Goal: Task Accomplishment & Management: Manage account settings

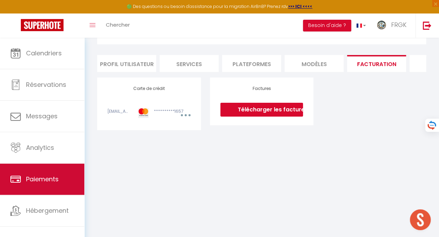
scroll to position [1575, 0]
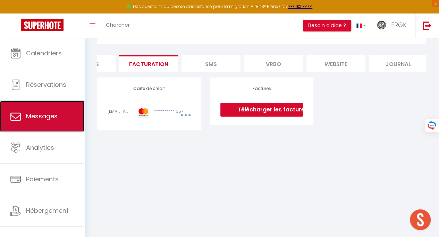
click at [46, 118] on span "Messages" at bounding box center [42, 116] width 32 height 9
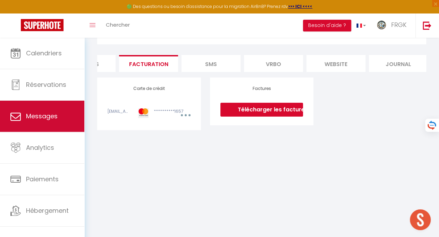
select select "message"
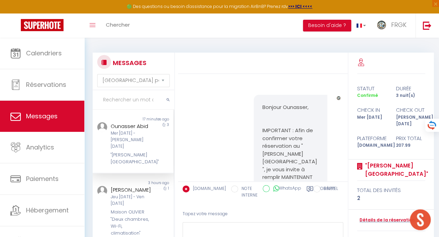
scroll to position [5251, 0]
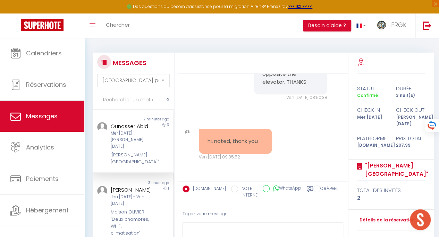
click at [153, 186] on div "1" at bounding box center [163, 211] width 20 height 51
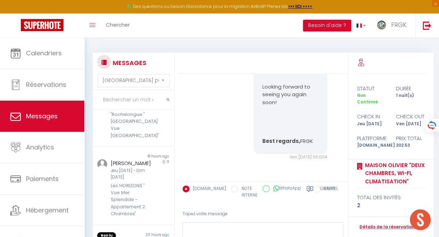
scroll to position [363, 0]
click at [120, 181] on div "Les HORIZONS " Vue Mer Splendide - Appartement 2 Chambres"" at bounding box center [132, 198] width 43 height 35
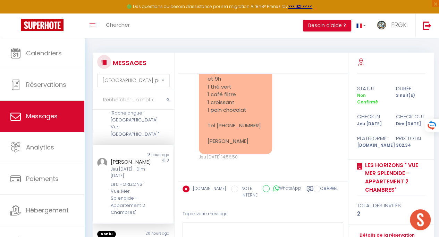
scroll to position [3231, 0]
drag, startPoint x: 256, startPoint y: 81, endPoint x: 308, endPoint y: 93, distance: 52.6
type textarea "2️⃣ Lorem ipsumdo sitame co adipi elits : Doei tempor Inci utlab Etdo magna Ali…"
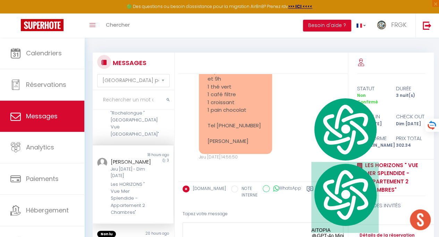
copy pre "️⃣ Lorem ipsumdo sitame co adipi elits : Doei tempor Inci utlab Etdo magna Aliq…"
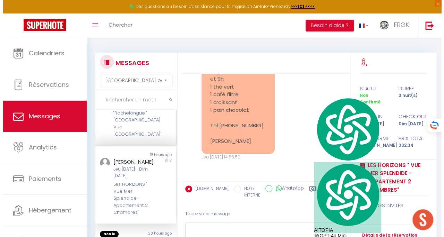
scroll to position [3325, 0]
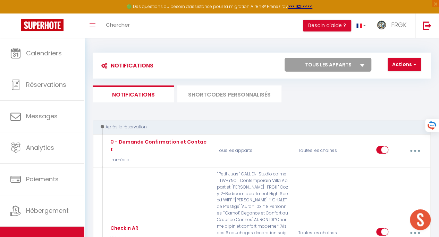
click at [263, 97] on li "SHORTCODES PERSONNALISÉS" at bounding box center [229, 94] width 104 height 17
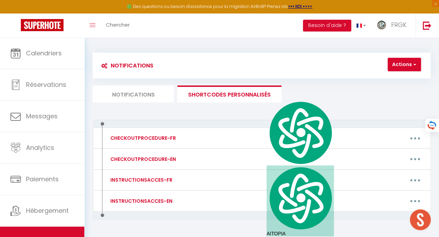
click at [137, 89] on li "Notifications" at bounding box center [133, 94] width 81 height 17
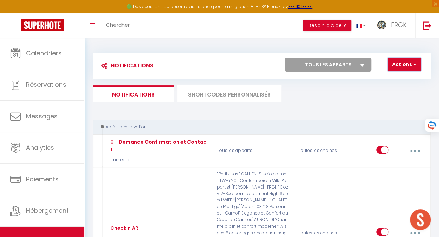
click at [398, 65] on button "Actions" at bounding box center [403, 65] width 33 height 14
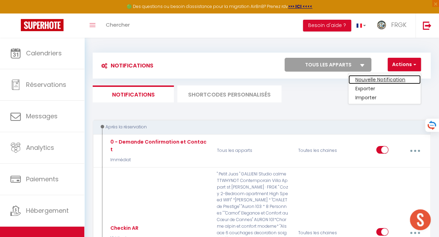
click at [379, 78] on link "Nouvelle Notification" at bounding box center [384, 79] width 72 height 9
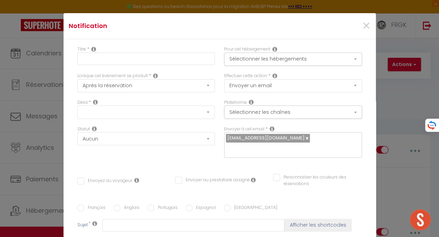
select select "Immédiat"
select select
checkbox input "false"
radio input "true"
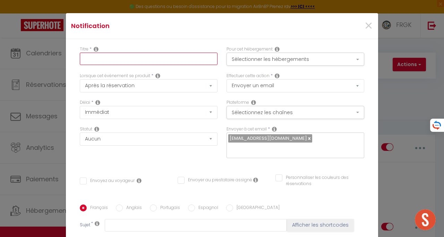
click at [169, 62] on input "text" at bounding box center [149, 59] width 138 height 12
type input "BREAKFAST"
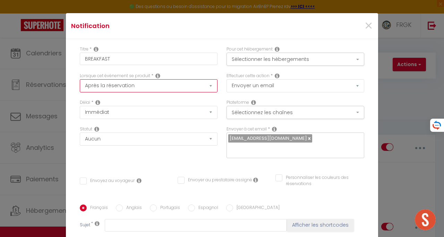
click at [178, 83] on select "Après la réservation Avant Checkin (à partir de 12h00) Après Checkin (à partir …" at bounding box center [149, 85] width 138 height 13
select select "2"
click at [80, 79] on select "Après la réservation Avant Checkin (à partir de 12h00) Après Checkin (à partir …" at bounding box center [149, 85] width 138 height 13
checkbox input "false"
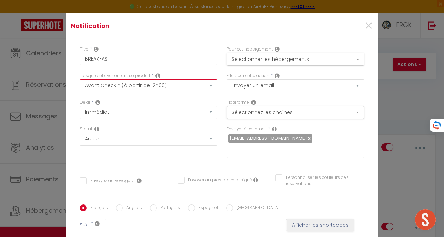
click at [166, 91] on select "Après la réservation Avant Checkin (à partir de 12h00) Après Checkin (à partir …" at bounding box center [149, 85] width 138 height 13
select select "3"
click at [80, 79] on select "Après la réservation Avant Checkin (à partir de 12h00) Après Checkin (à partir …" at bounding box center [149, 85] width 138 height 13
checkbox input "false"
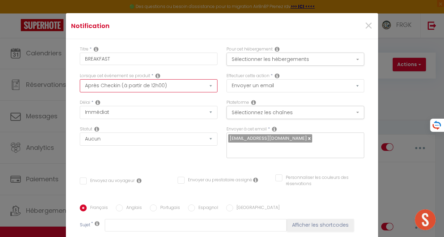
click at [159, 85] on select "Après la réservation Avant Checkin (à partir de 12h00) Après Checkin (à partir …" at bounding box center [149, 85] width 138 height 13
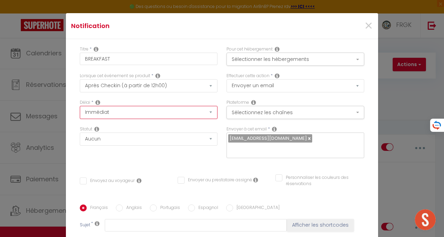
click at [143, 118] on select "Immédiat + 10 Minutes + 1 Heure + 2 Heures + 3 Heures + 4 Heures + 5 Heures + 6…" at bounding box center [149, 112] width 138 height 13
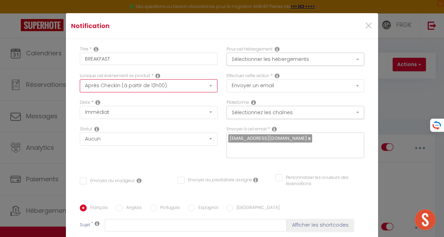
click at [146, 88] on select "Après la réservation Avant Checkin (à partir de 12h00) Après Checkin (à partir …" at bounding box center [149, 85] width 138 height 13
select select "2"
click at [80, 79] on select "Après la réservation Avant Checkin (à partir de 12h00) Après Checkin (à partir …" at bounding box center [149, 85] width 138 height 13
checkbox input "false"
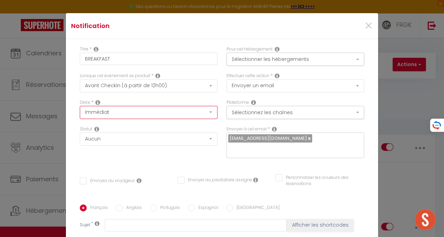
click at [143, 114] on select "Immédiat - 10 Minutes - 1 Heure - 2 Heures - 3 Heures - 4 Heures - 5 Heures - 6…" at bounding box center [149, 112] width 138 height 13
click at [136, 126] on div "Statut Aucun Si la réservation est payée Si réservation non payée Si la caution…" at bounding box center [149, 136] width 138 height 20
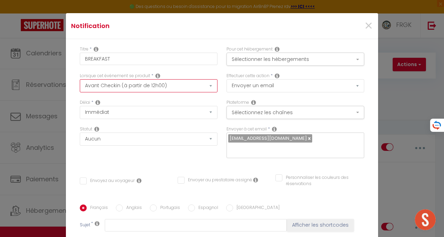
click at [130, 89] on select "Après la réservation Avant Checkin (à partir de 12h00) Après Checkin (à partir …" at bounding box center [149, 85] width 138 height 13
select select "3"
click at [80, 79] on select "Après la réservation Avant Checkin (à partir de 12h00) Après Checkin (à partir …" at bounding box center [149, 85] width 138 height 13
checkbox input "false"
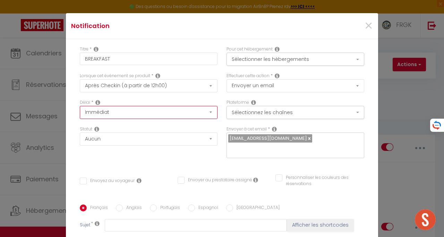
click at [130, 115] on select "Immédiat + 10 Minutes + 1 Heure + 2 Heures + 3 Heures + 4 Heures + 5 Heures + 6…" at bounding box center [149, 112] width 138 height 13
click at [80, 106] on select "Immédiat + 10 Minutes + 1 Heure + 2 Heures + 3 Heures + 4 Heures + 5 Heures + 6…" at bounding box center [149, 112] width 138 height 13
click at [120, 112] on select "Immédiat + 10 Minutes + 1 Heure + 2 Heures + 3 Heures + 4 Heures + 5 Heures + 6…" at bounding box center [149, 112] width 138 height 13
select select "3 Heures"
click at [80, 106] on select "Immédiat + 10 Minutes + 1 Heure + 2 Heures + 3 Heures + 4 Heures + 5 Heures + 6…" at bounding box center [149, 112] width 138 height 13
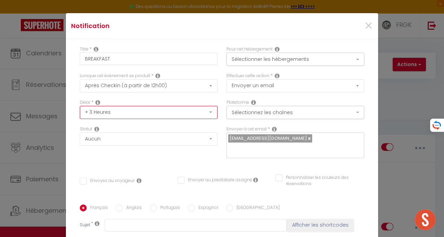
checkbox input "false"
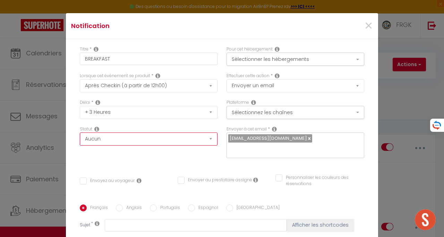
click at [116, 141] on select "Aucun Si la réservation est payée Si réservation non payée Si la caution a été …" at bounding box center [149, 139] width 138 height 13
select select "if_booking_is_paid"
click at [80, 133] on select "Aucun Si la réservation est payée Si réservation non payée Si la caution a été …" at bounding box center [149, 139] width 138 height 13
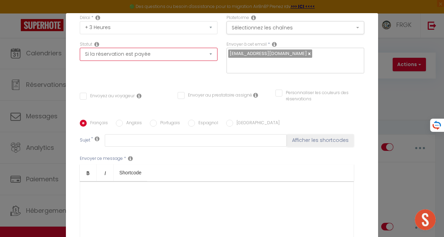
scroll to position [85, 0]
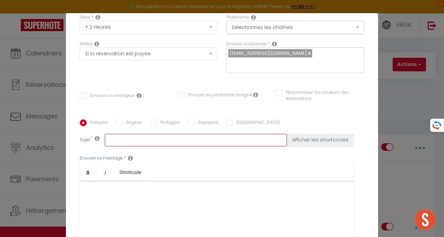
click at [176, 136] on input "text" at bounding box center [196, 140] width 182 height 12
type input "BREAKFAST"
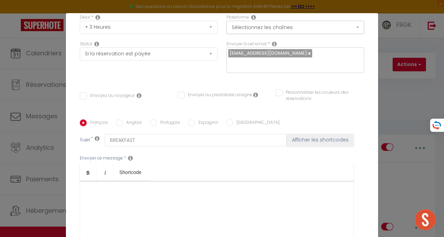
click at [113, 94] on input "Envoyez au voyageur" at bounding box center [107, 96] width 55 height 7
checkbox input "true"
checkbox input "false"
click at [216, 94] on input "Envoyer au prestataire assigné" at bounding box center [215, 95] width 75 height 7
checkbox input "true"
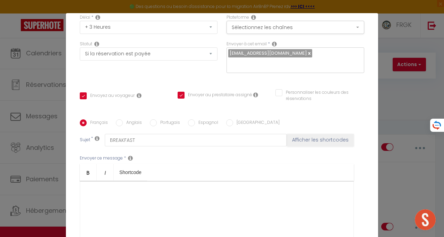
checkbox input "false"
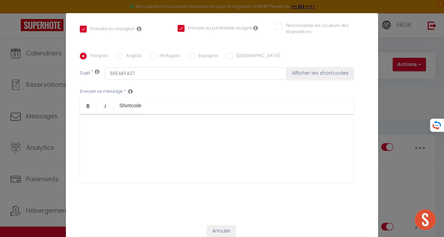
scroll to position [158, 0]
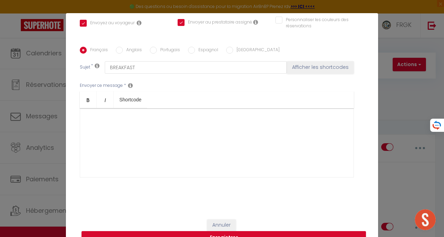
click at [174, 133] on div at bounding box center [217, 143] width 274 height 69
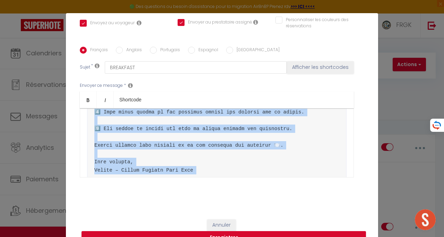
scroll to position [834, 0]
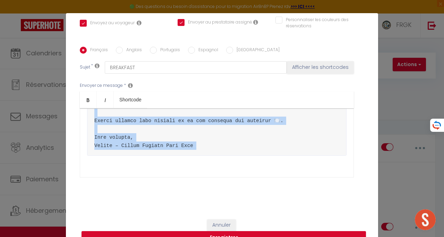
drag, startPoint x: 89, startPoint y: 126, endPoint x: 168, endPoint y: 180, distance: 95.6
click at [168, 180] on div "Envoyer ce message * Bold Italic Shortcode Rich text editor ​" at bounding box center [222, 130] width 284 height 113
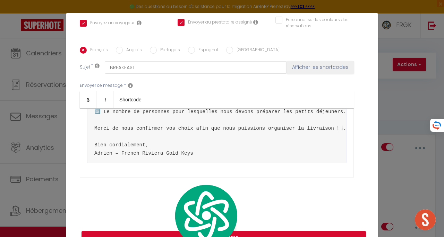
scroll to position [385, 0]
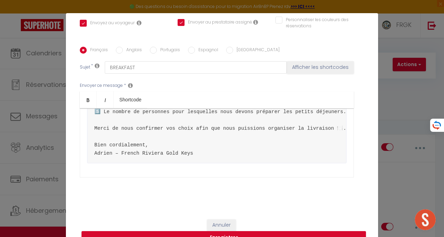
click at [125, 51] on label "Anglais" at bounding box center [132, 51] width 19 height 8
click at [123, 51] on input "Anglais" at bounding box center [119, 50] width 7 height 7
radio input "true"
checkbox input "false"
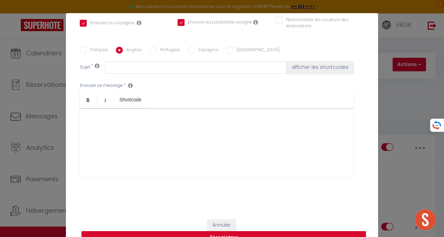
click at [113, 140] on div at bounding box center [217, 143] width 274 height 69
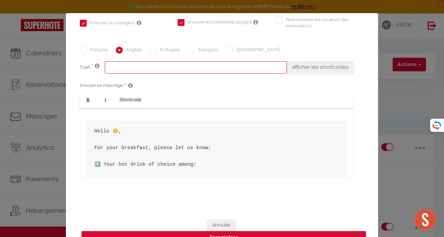
click at [137, 62] on input "text" at bounding box center [196, 67] width 182 height 12
type input "BREAKFAST"
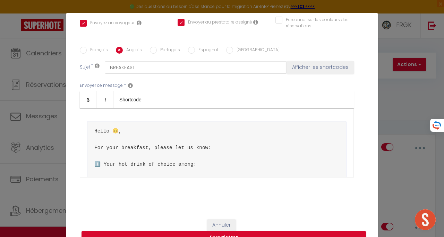
click at [188, 94] on ul "Bold Italic Shortcode" at bounding box center [217, 100] width 274 height 17
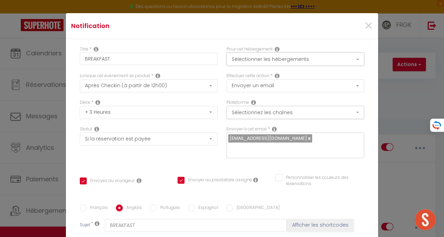
click at [241, 59] on button "Sélectionner les hébergements" at bounding box center [295, 59] width 138 height 13
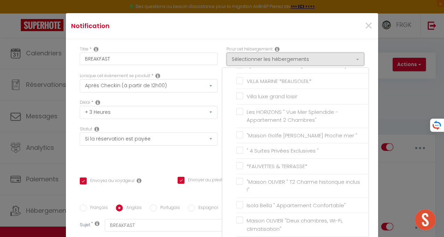
scroll to position [144, 0]
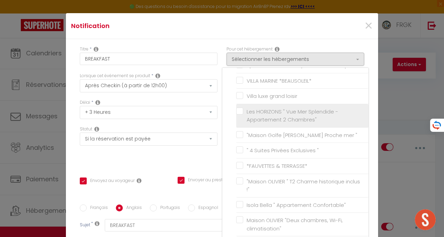
click at [236, 112] on input "Les HORIZONS " Vue Mer Splendide - Appartement 2 Chambres"" at bounding box center [302, 115] width 132 height 7
checkbox input "true"
checkbox input "false"
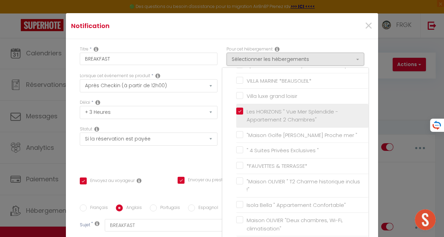
checkbox input "false"
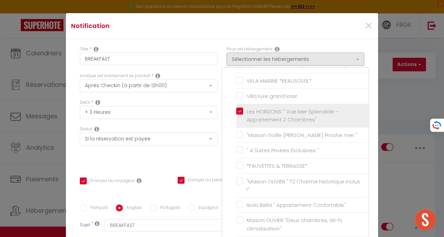
checkbox input "false"
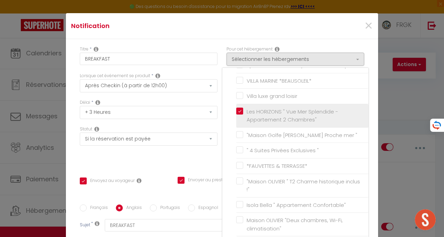
checkbox input "false"
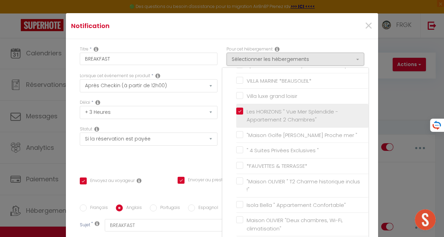
checkbox input "false"
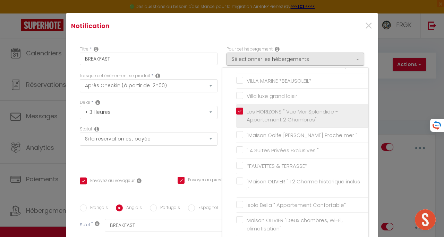
checkbox input "false"
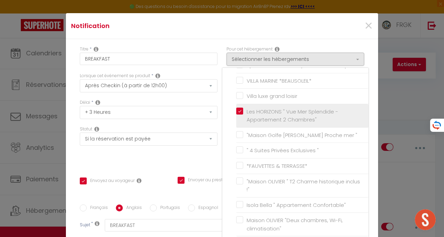
checkbox input "false"
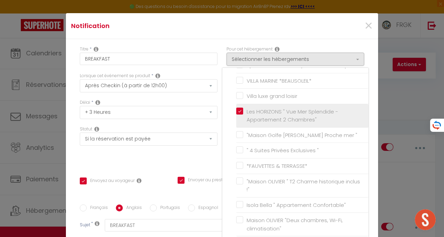
checkbox input "false"
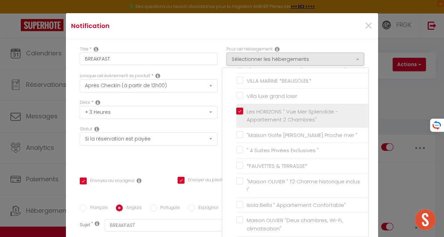
checkbox input "false"
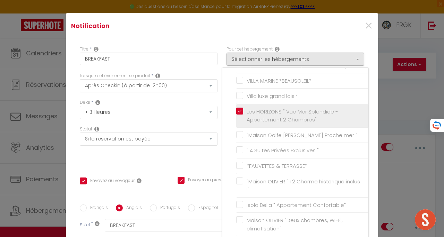
checkbox input "false"
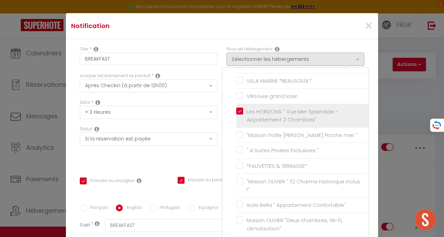
checkbox input "false"
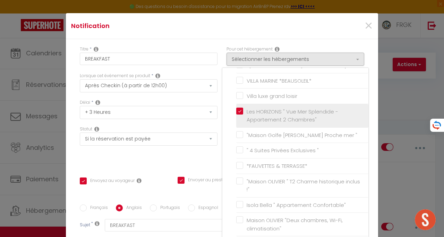
checkbox input "false"
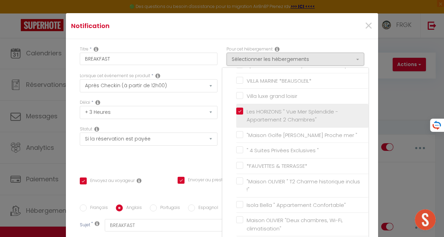
checkbox input "false"
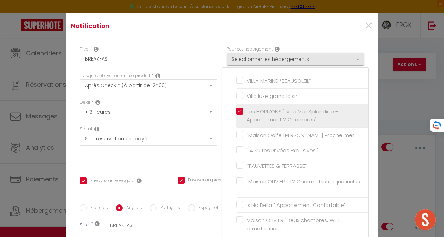
checkbox input "false"
checkbox input "true"
checkbox input "false"
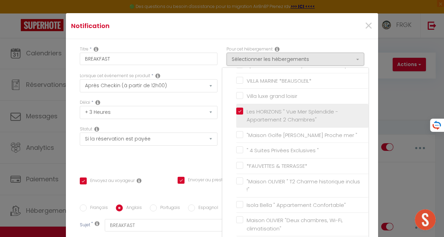
checkbox input "false"
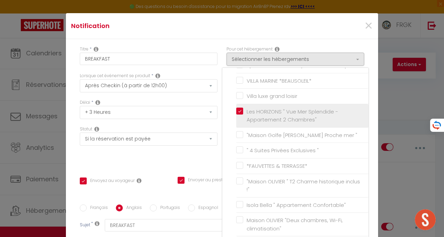
checkbox input "false"
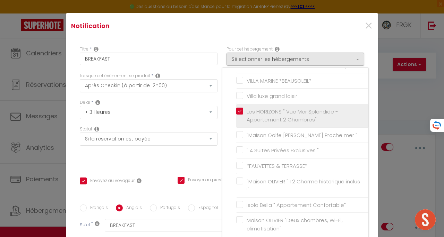
checkbox input "false"
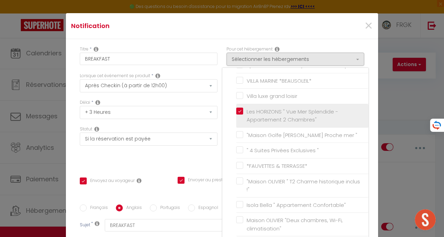
checkbox input "false"
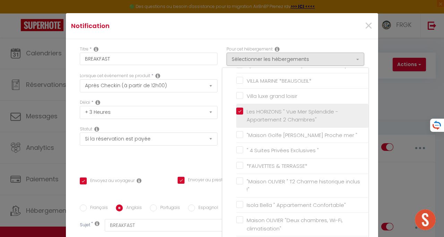
checkbox input "false"
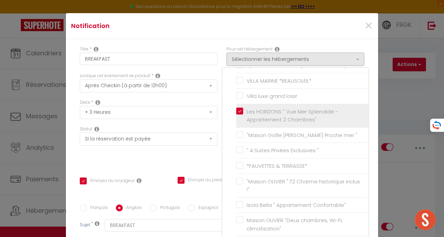
checkbox input "false"
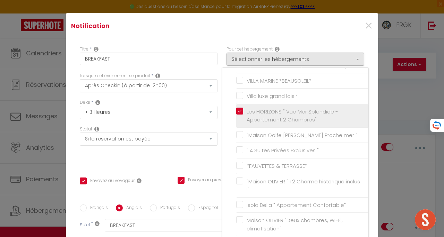
checkbox input "false"
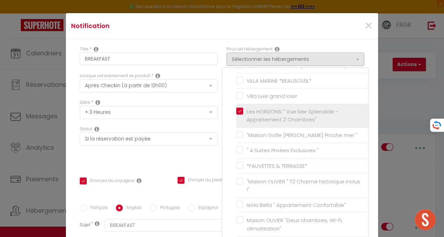
checkbox input "false"
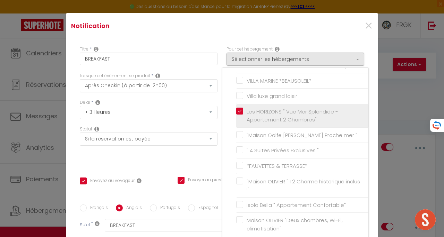
checkbox input "false"
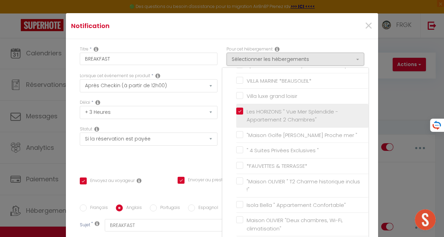
checkbox input "false"
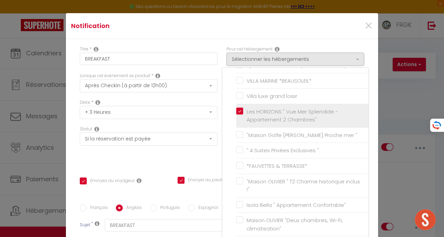
checkbox input "false"
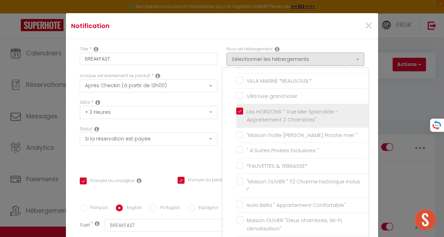
checkbox input "false"
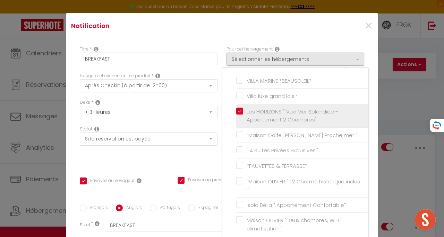
checkbox input "false"
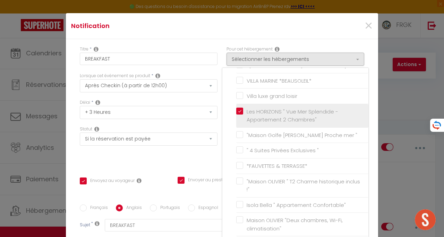
checkbox input "false"
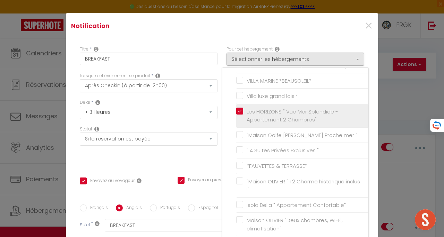
checkbox input "false"
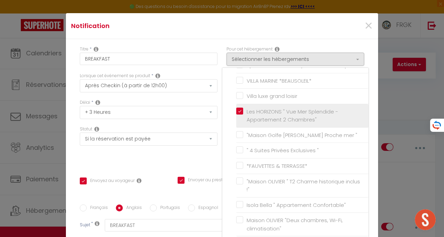
checkbox input "false"
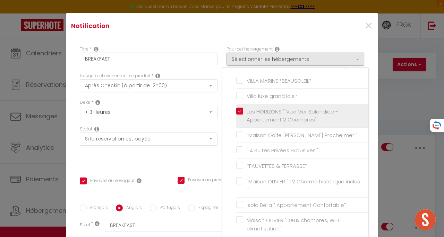
checkbox input "false"
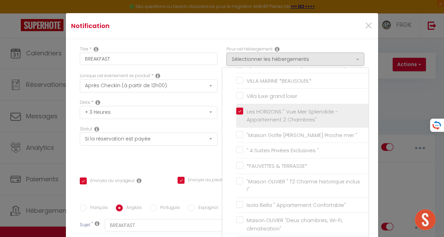
checkbox input "false"
checkbox input "true"
checkbox input "false"
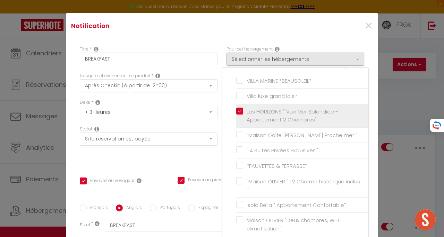
checkbox input "false"
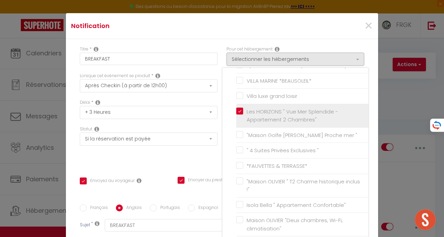
checkbox input "false"
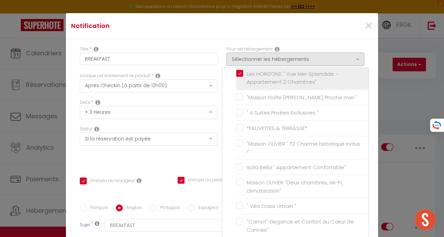
scroll to position [198, 0]
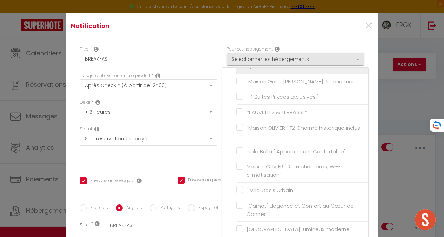
click at [236, 111] on input "*FAUVETTES & TERRASSE*" at bounding box center [302, 112] width 132 height 7
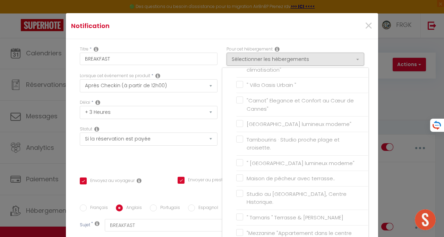
scroll to position [305, 0]
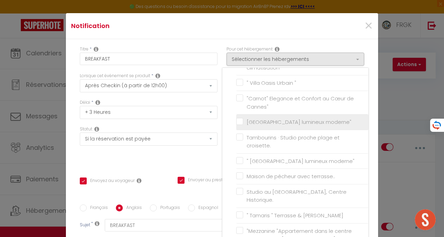
click at [236, 119] on input "[GEOGRAPHIC_DATA] lumineux moderne"" at bounding box center [302, 122] width 132 height 7
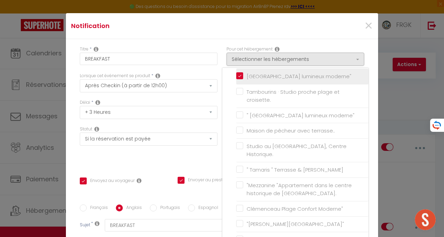
scroll to position [351, 0]
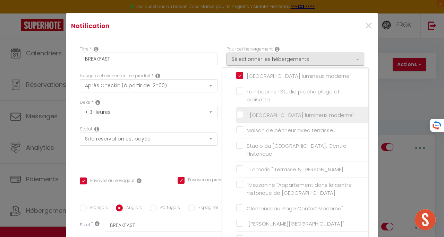
click at [236, 114] on input "" [GEOGRAPHIC_DATA] lumineux moderne"" at bounding box center [302, 115] width 132 height 7
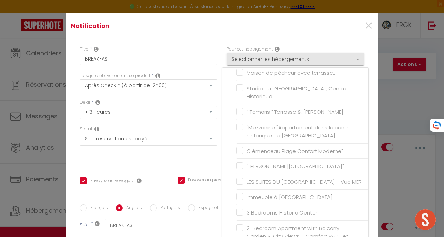
scroll to position [409, 0]
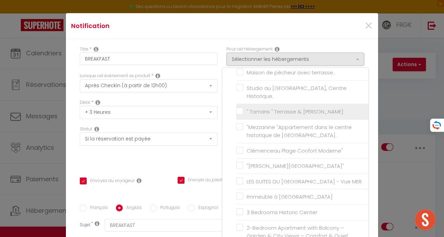
click at [236, 109] on input "" Tamaris " Terrasse & [PERSON_NAME]" at bounding box center [302, 112] width 132 height 7
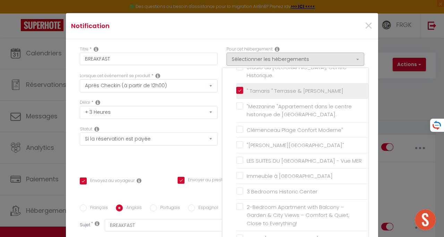
scroll to position [441, 0]
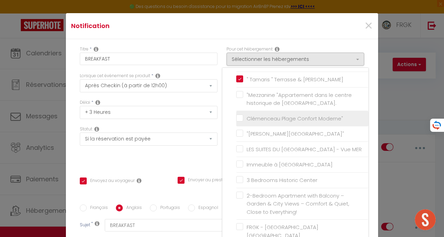
click at [236, 115] on input "Clémenceau Plage Confort Moderne"" at bounding box center [302, 118] width 132 height 7
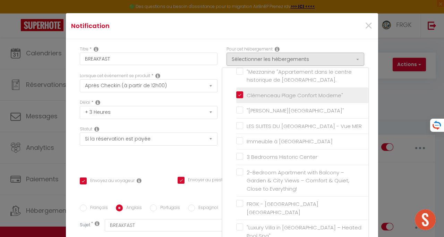
scroll to position [465, 0]
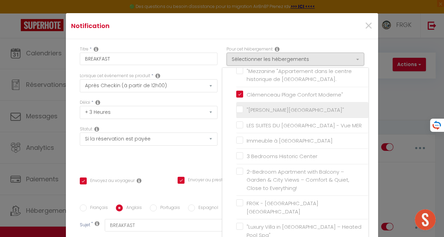
click at [236, 107] on input ""[PERSON_NAME][GEOGRAPHIC_DATA]"" at bounding box center [302, 110] width 132 height 7
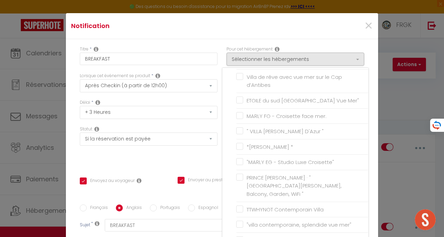
scroll to position [712, 0]
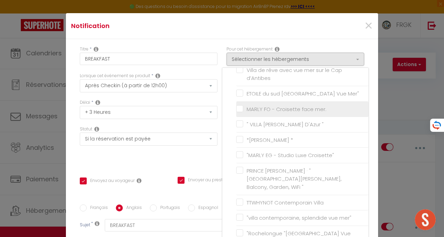
click at [236, 106] on input "MARLY FO - Croisette face mer." at bounding box center [302, 109] width 132 height 7
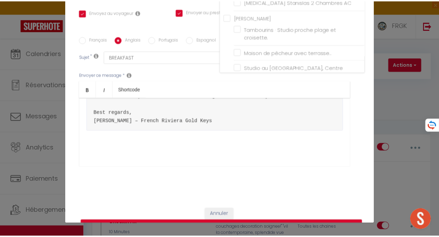
scroll to position [158, 0]
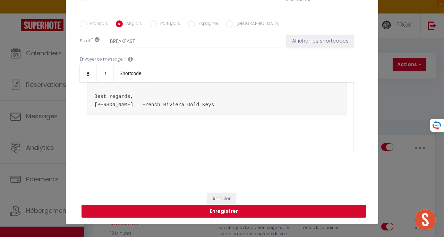
click at [246, 210] on button "Enregistrer" at bounding box center [223, 211] width 284 height 13
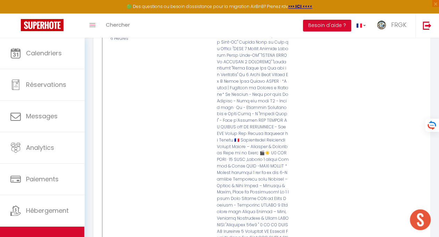
scroll to position [2542, 0]
